Goal: Use online tool/utility

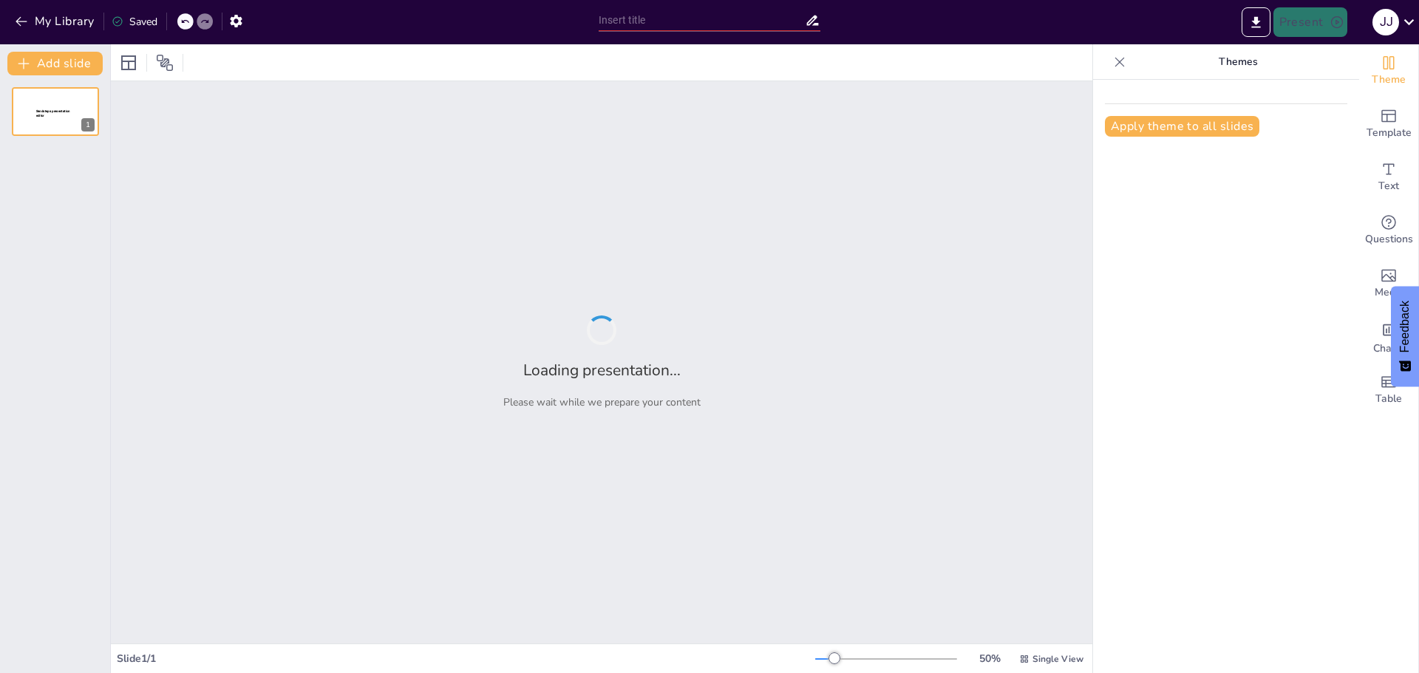
type input "Imported PRESENTACIÓN [PERSON_NAME].pptx"
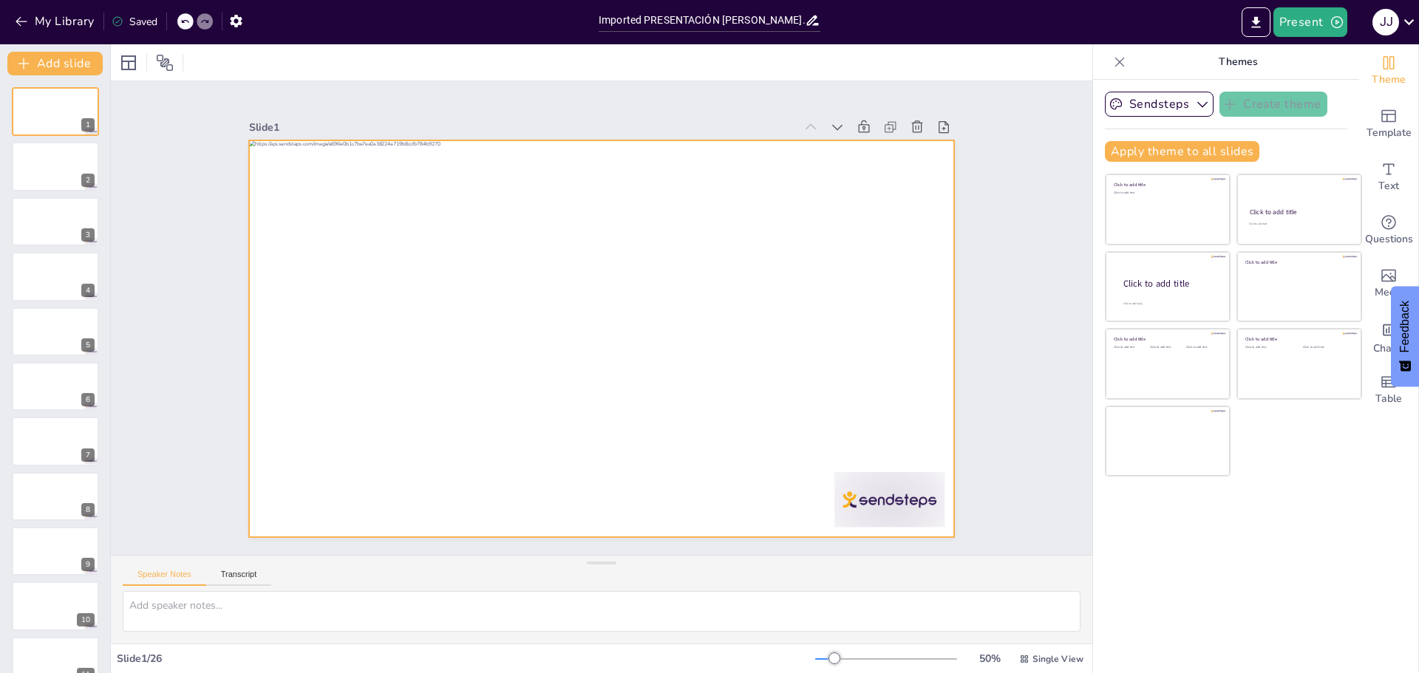
click at [426, 420] on div at bounding box center [581, 317] width 469 height 744
click at [412, 403] on div at bounding box center [602, 297] width 706 height 397
click at [400, 361] on div at bounding box center [602, 338] width 706 height 397
click at [477, 274] on div at bounding box center [584, 330] width 735 height 804
click at [388, 335] on div at bounding box center [622, 316] width 469 height 743
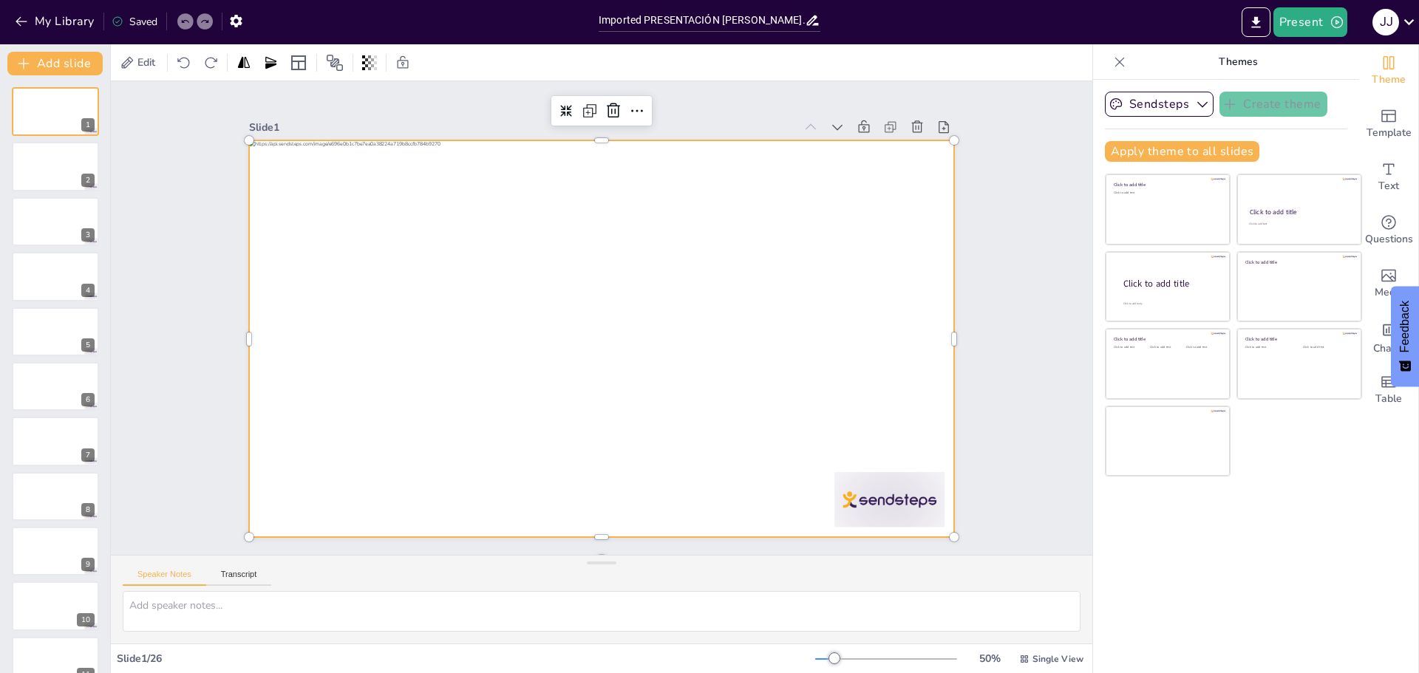
click at [338, 335] on div at bounding box center [610, 299] width 806 height 650
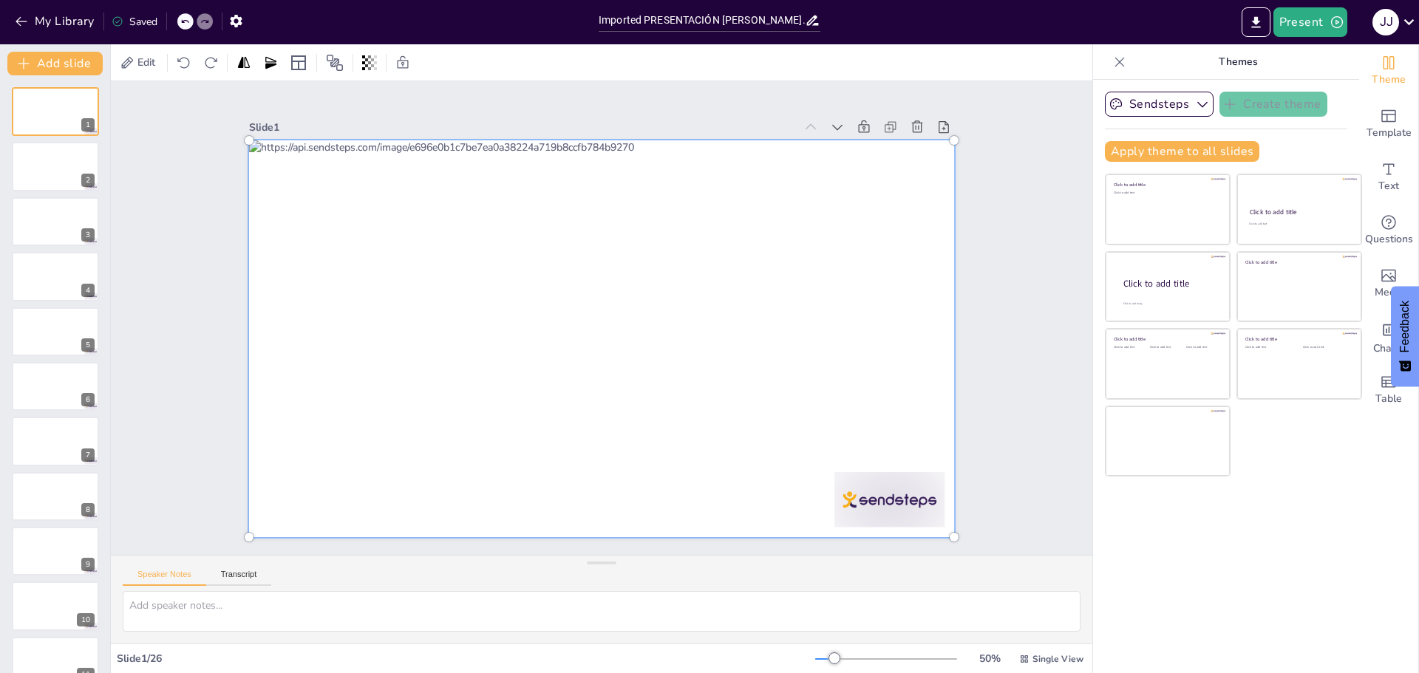
click at [328, 350] on div at bounding box center [599, 339] width 763 height 488
click at [328, 350] on div at bounding box center [586, 332] width 792 height 815
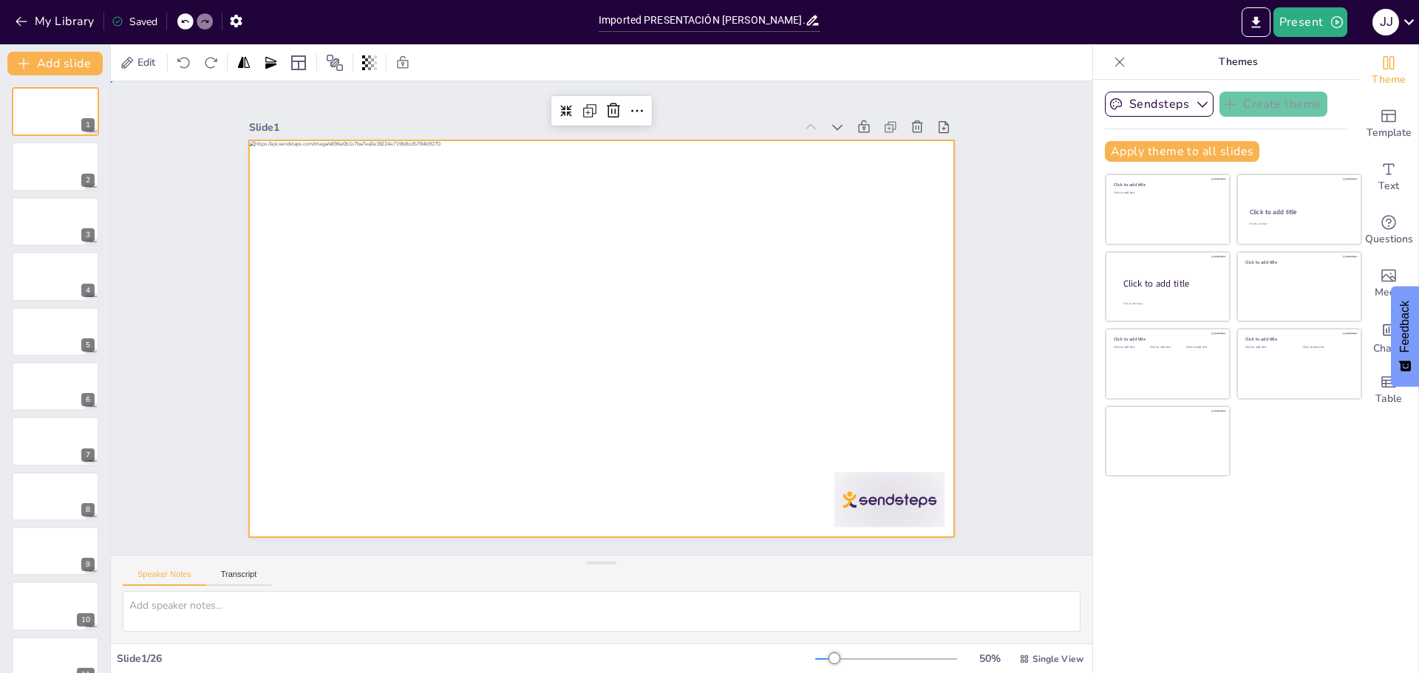
click at [160, 259] on div "Slide 1 Slide 2 Slide 3 Slide 4 Slide 5 Slide 6 Slide 7 Slide 8 Slide 9 Slide 1…" at bounding box center [601, 318] width 1047 height 1009
click at [377, 319] on div at bounding box center [613, 335] width 804 height 736
click at [1197, 103] on icon "button" at bounding box center [1202, 105] width 10 height 6
click at [1195, 103] on icon "button" at bounding box center [1202, 104] width 15 height 15
click at [1380, 113] on icon "Add ready made slides" at bounding box center [1389, 116] width 18 height 18
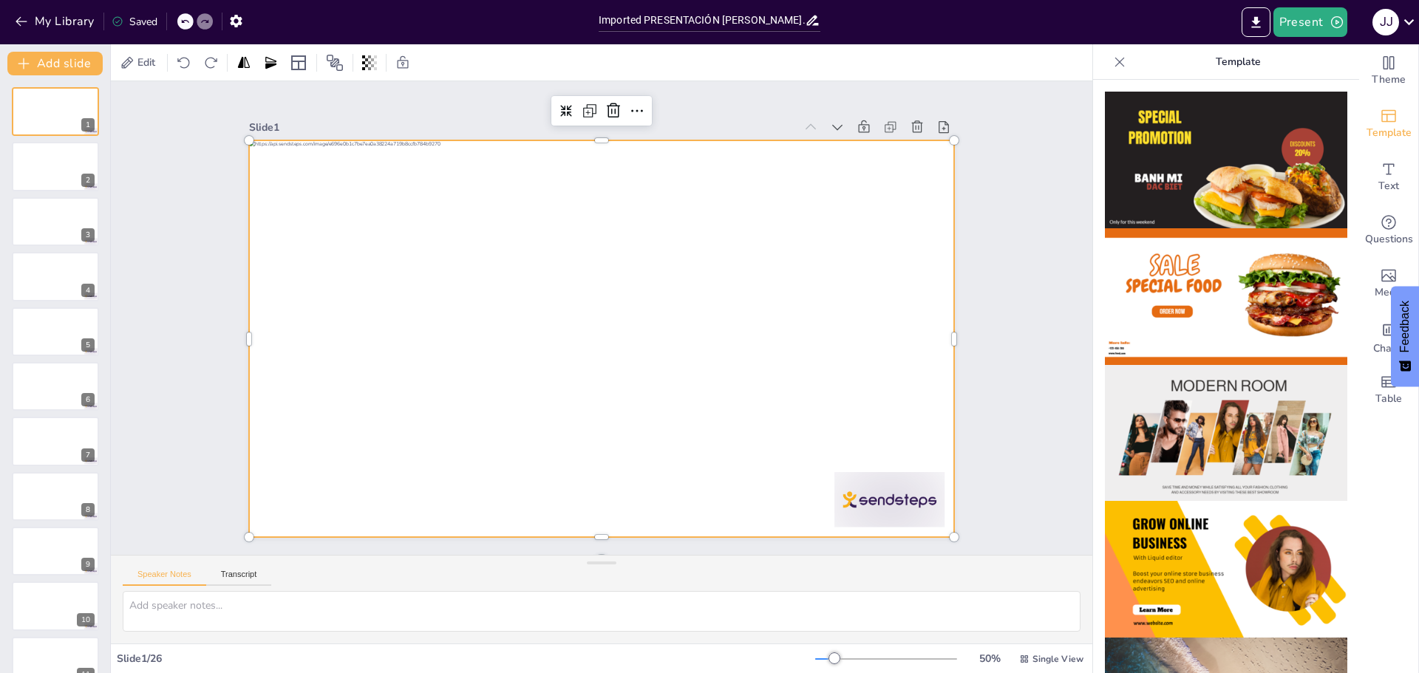
click at [1220, 429] on img at bounding box center [1226, 433] width 242 height 137
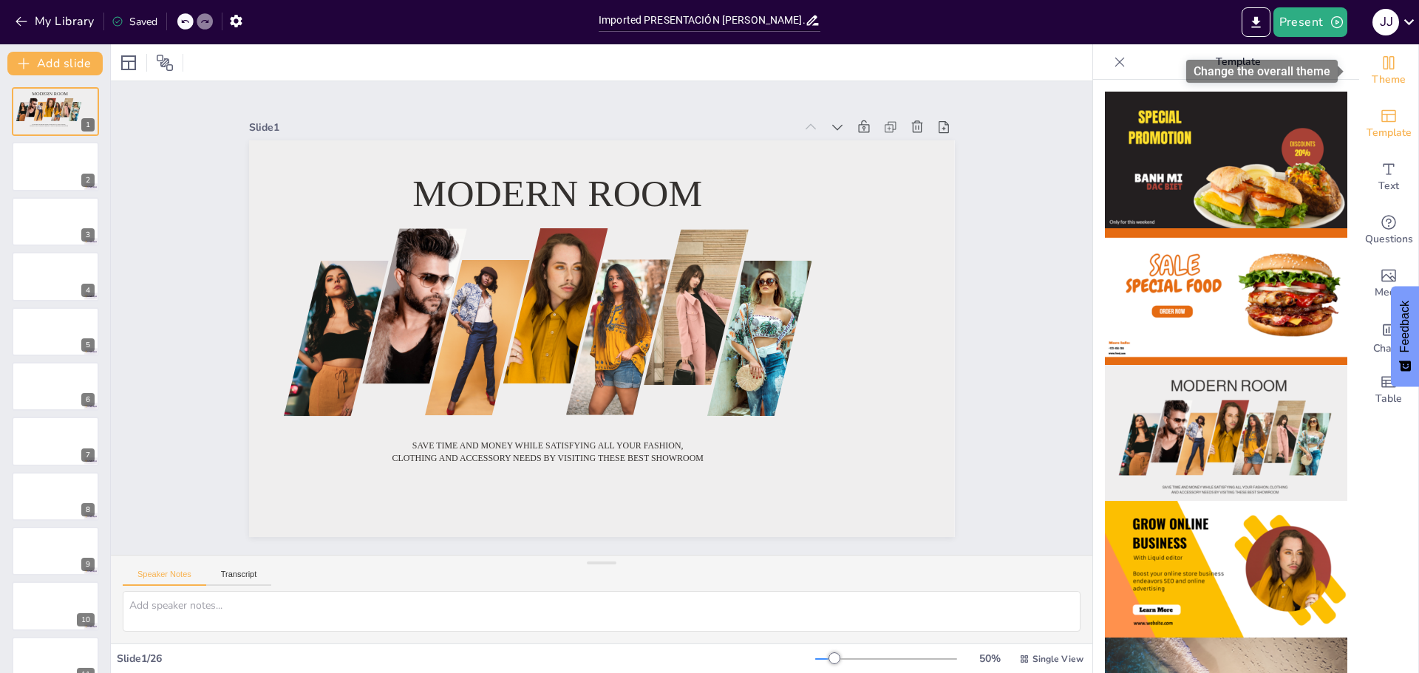
click at [1384, 69] on icon "Change the overall theme" at bounding box center [1389, 62] width 11 height 13
